Goal: Task Accomplishment & Management: Manage account settings

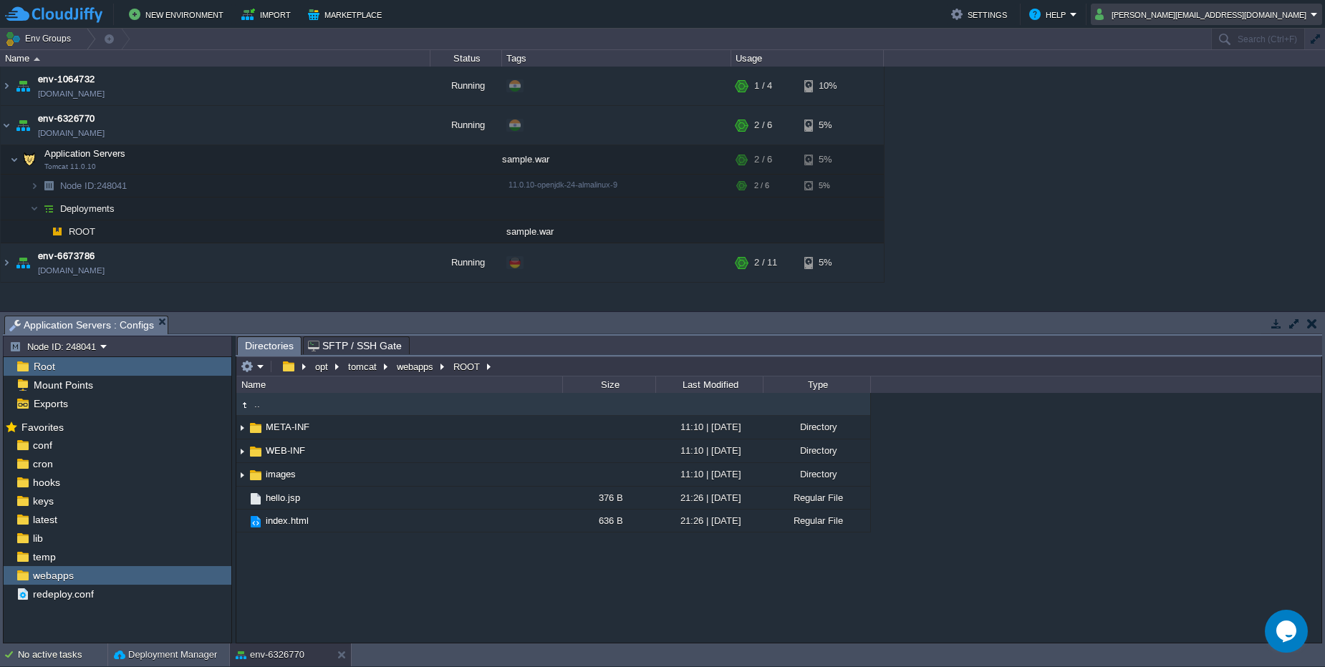
click at [1276, 10] on button "[PERSON_NAME][EMAIL_ADDRESS][DOMAIN_NAME]" at bounding box center [1203, 14] width 216 height 17
click at [1218, 84] on li "Sign out" at bounding box center [1230, 75] width 180 height 17
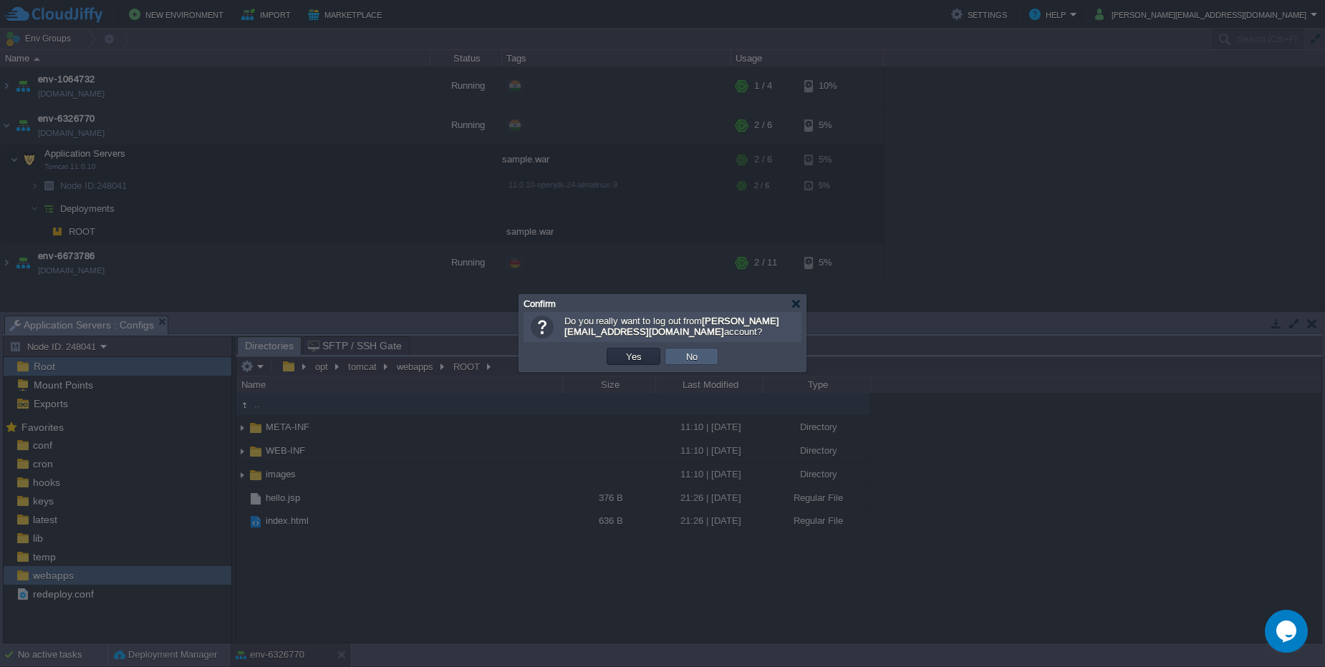
click at [665, 354] on td "No" at bounding box center [692, 356] width 54 height 17
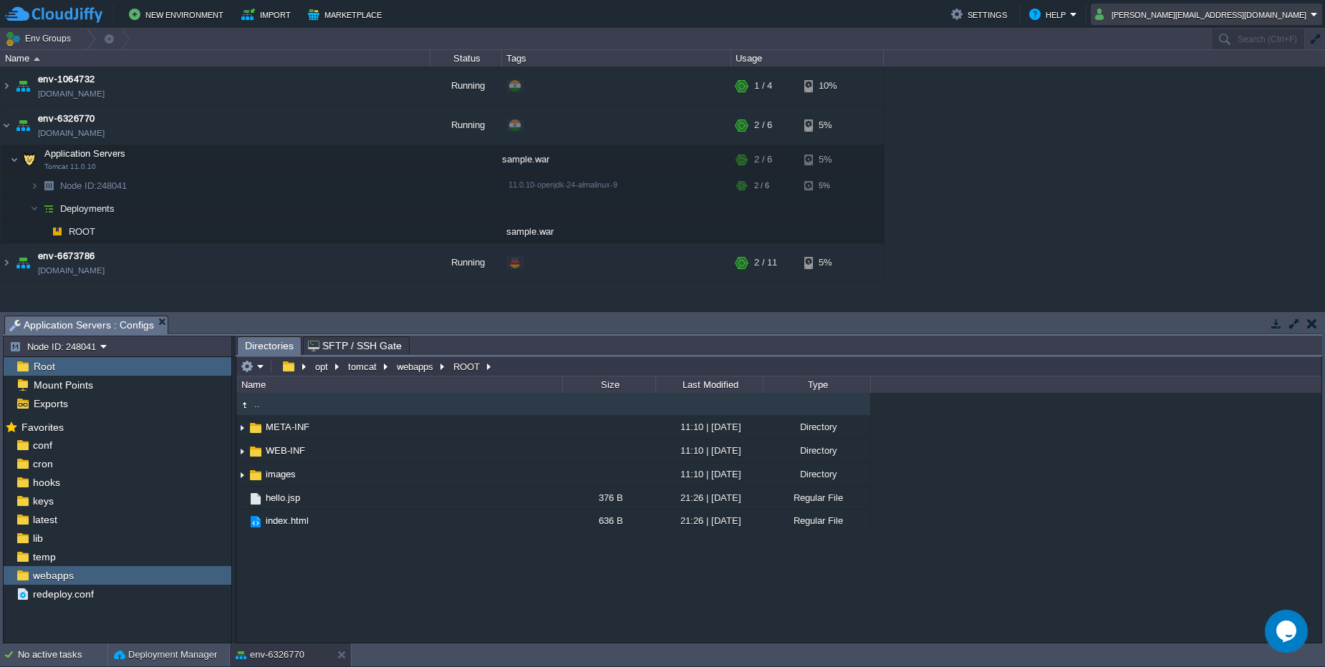
click at [1292, 17] on button "[PERSON_NAME][EMAIL_ADDRESS][DOMAIN_NAME]" at bounding box center [1203, 14] width 216 height 17
click at [1167, 71] on span "Sign out" at bounding box center [1177, 75] width 34 height 11
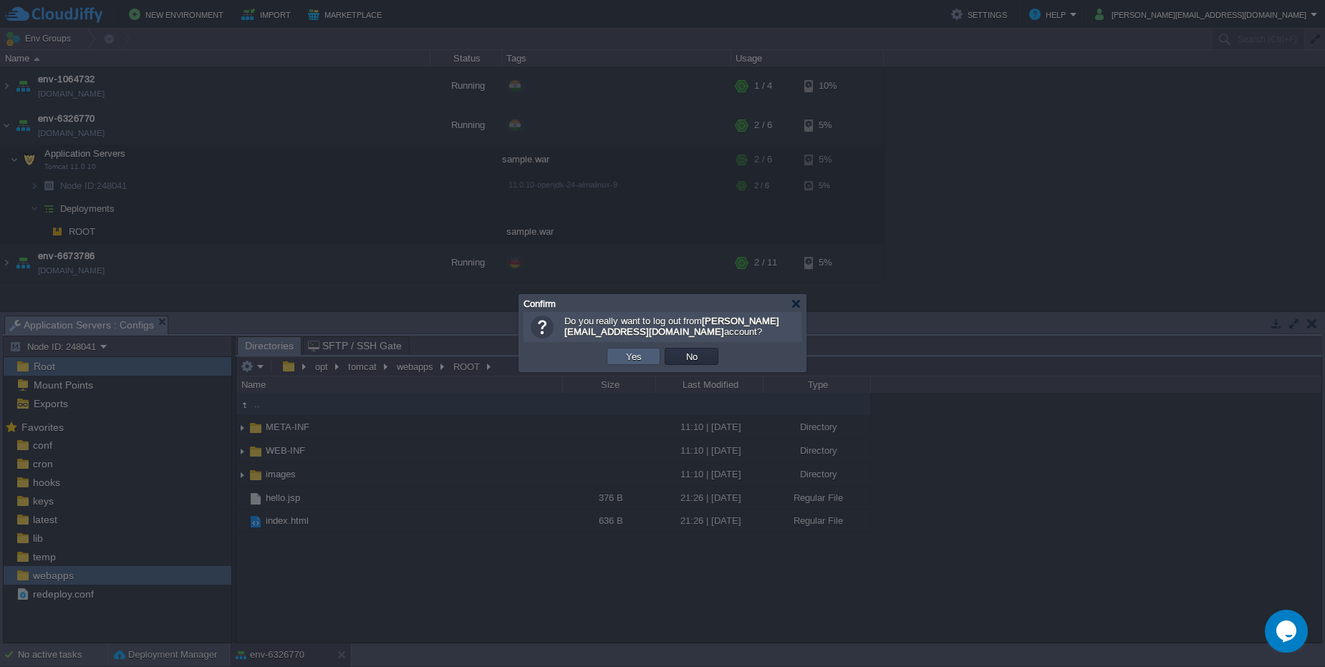
click at [617, 360] on td "Yes" at bounding box center [634, 356] width 54 height 17
